Goal: Information Seeking & Learning: Check status

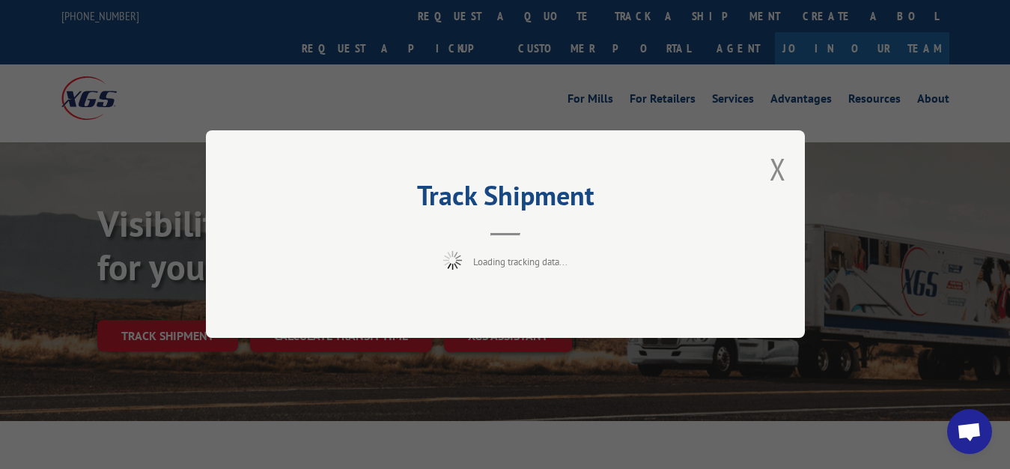
scroll to position [76, 0]
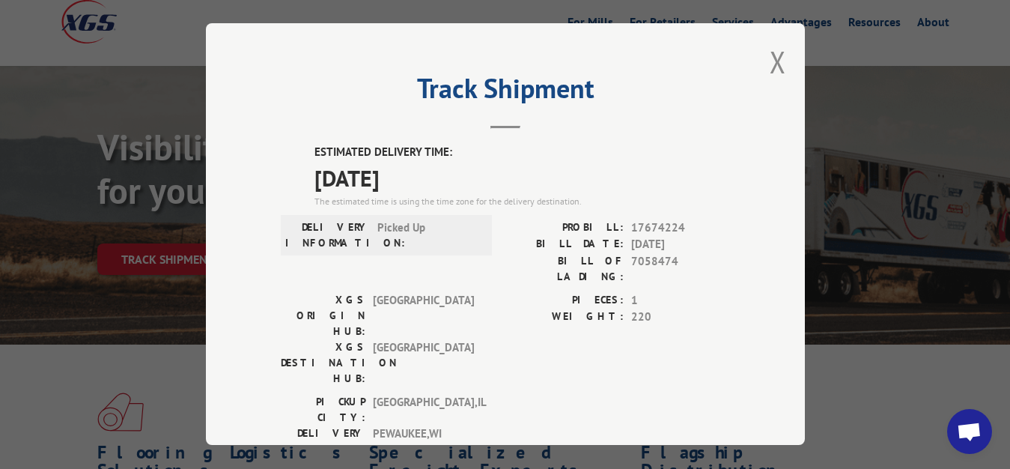
drag, startPoint x: 766, startPoint y: 58, endPoint x: 758, endPoint y: 64, distance: 10.1
click at [769, 62] on button "Close modal" at bounding box center [777, 62] width 16 height 40
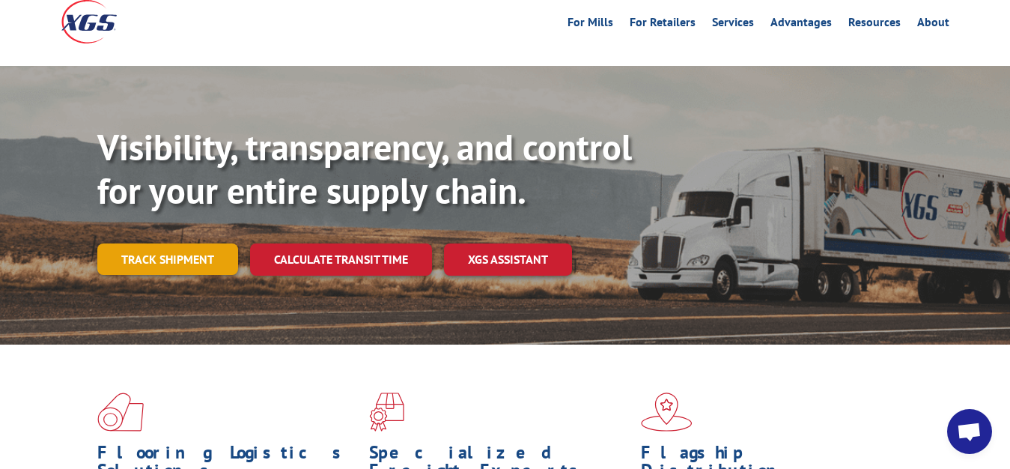
click at [130, 243] on link "Track shipment" at bounding box center [167, 258] width 141 height 31
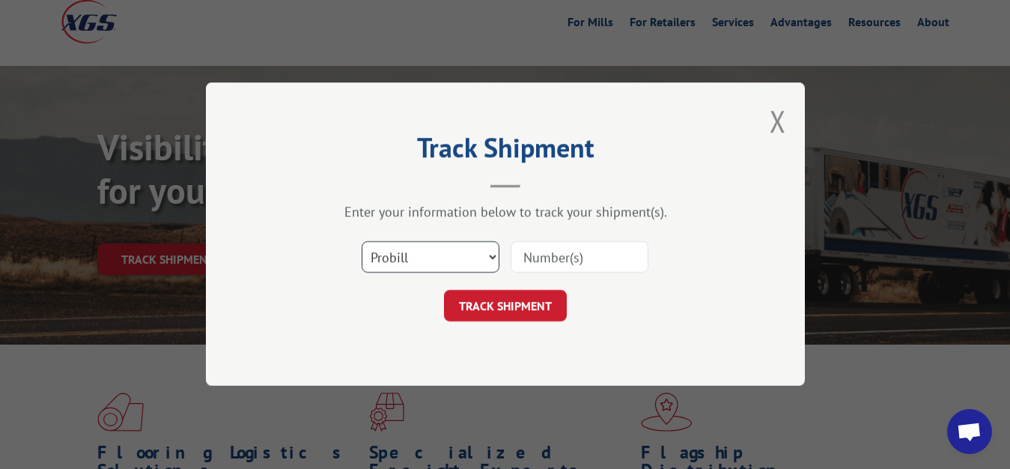
click at [362, 242] on select "Select category... Probill BOL PO" at bounding box center [431, 257] width 138 height 31
select select "bol"
click option "BOL" at bounding box center [0, 0] width 0 height 0
drag, startPoint x: 553, startPoint y: 266, endPoint x: 557, endPoint y: 257, distance: 9.7
click at [554, 263] on input at bounding box center [579, 257] width 138 height 31
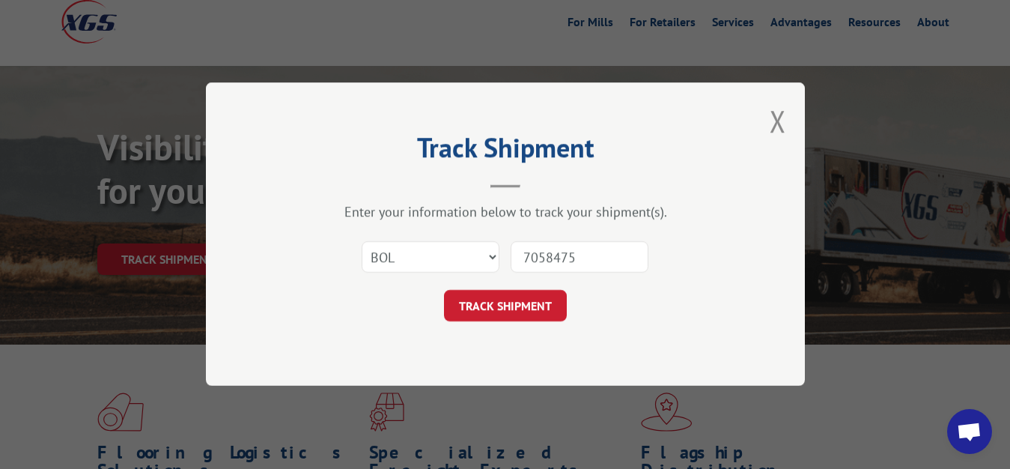
type input "7058475"
click button "TRACK SHIPMENT" at bounding box center [505, 305] width 123 height 31
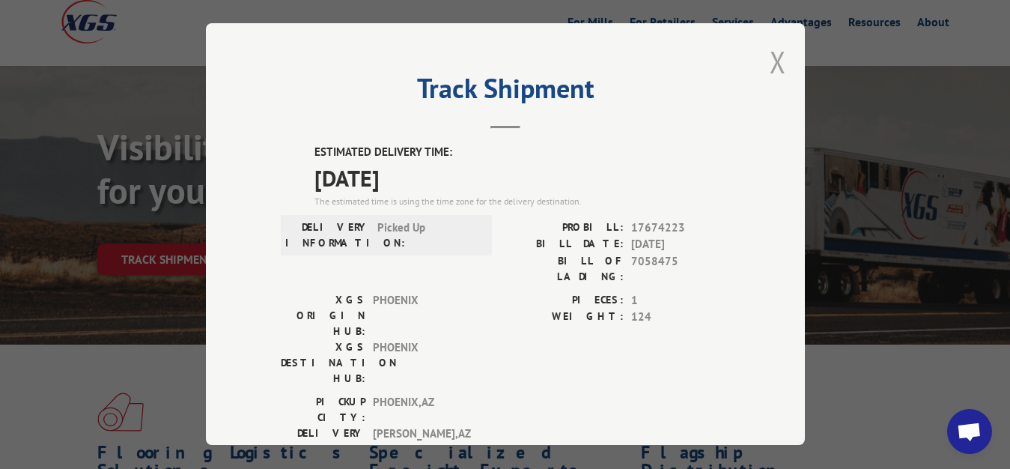
click at [769, 58] on button "Close modal" at bounding box center [777, 62] width 16 height 40
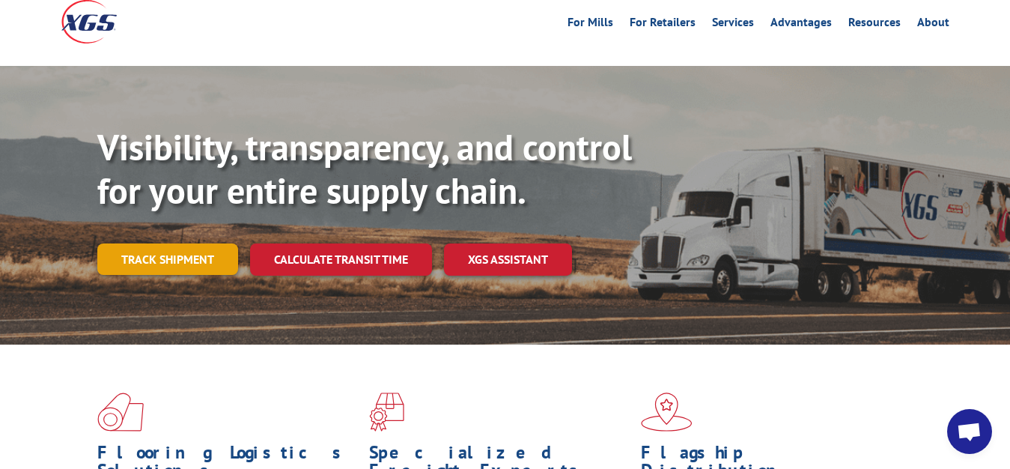
click at [159, 243] on link "Track shipment" at bounding box center [167, 258] width 141 height 31
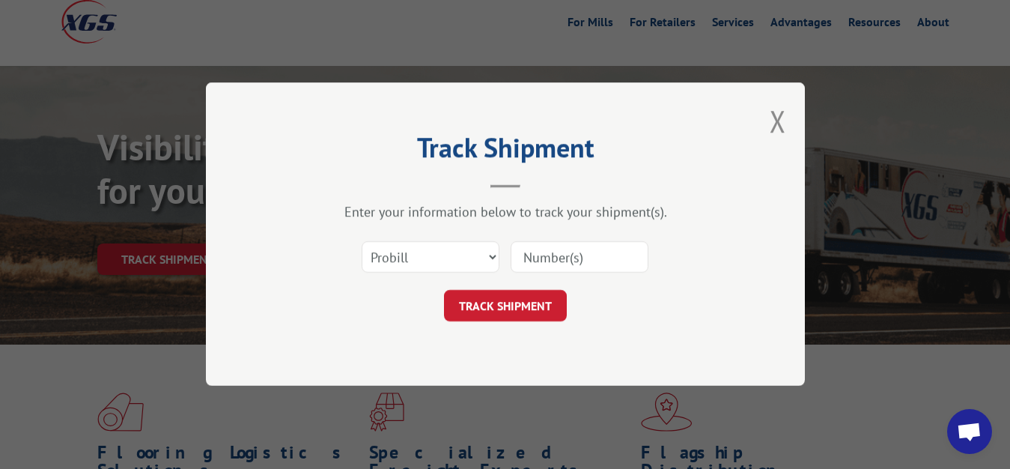
drag, startPoint x: 473, startPoint y: 240, endPoint x: 460, endPoint y: 247, distance: 15.1
click at [460, 247] on div "Select category... Probill BOL PO" at bounding box center [430, 257] width 136 height 34
click at [362, 242] on select "Select category... Probill BOL PO" at bounding box center [431, 257] width 138 height 31
select select "bol"
click option "BOL" at bounding box center [0, 0] width 0 height 0
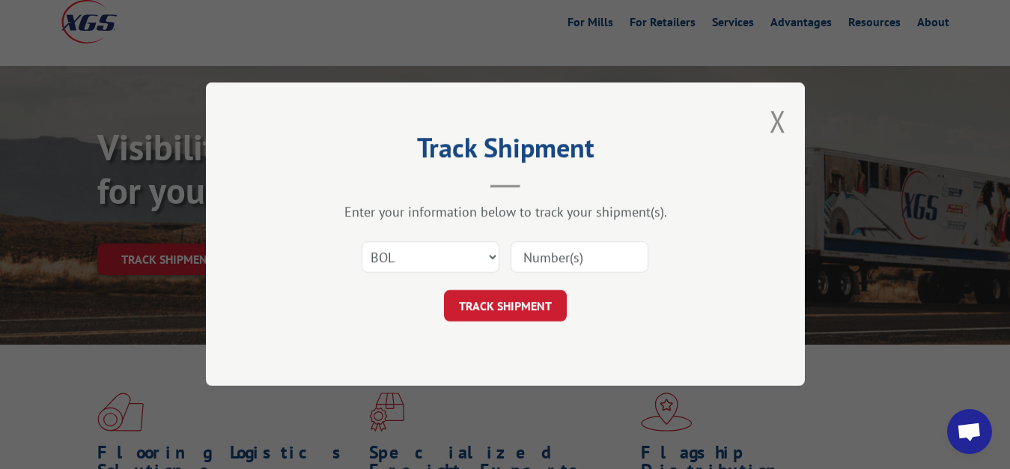
click at [553, 254] on input at bounding box center [579, 257] width 138 height 31
